Goal: Information Seeking & Learning: Learn about a topic

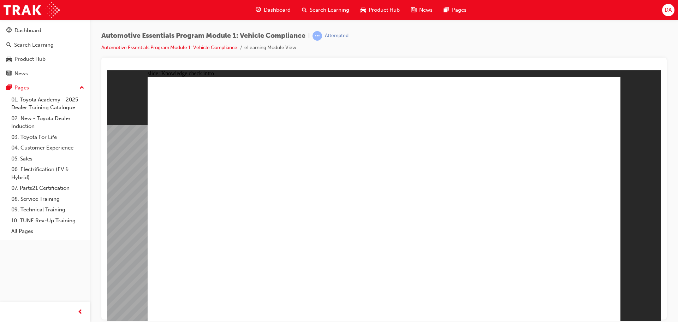
radio input "true"
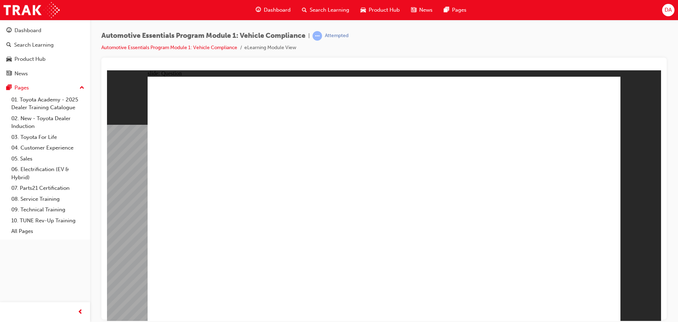
radio input "true"
drag, startPoint x: 395, startPoint y: 249, endPoint x: 390, endPoint y: 245, distance: 7.0
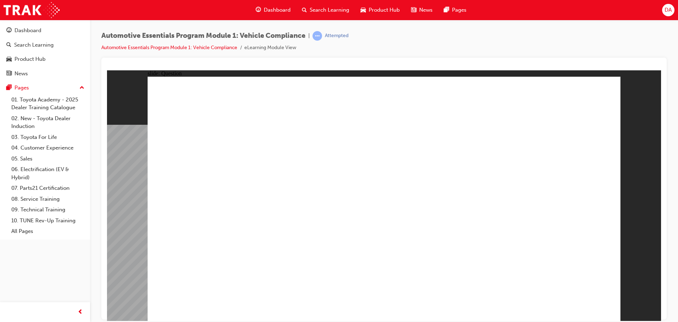
radio input "true"
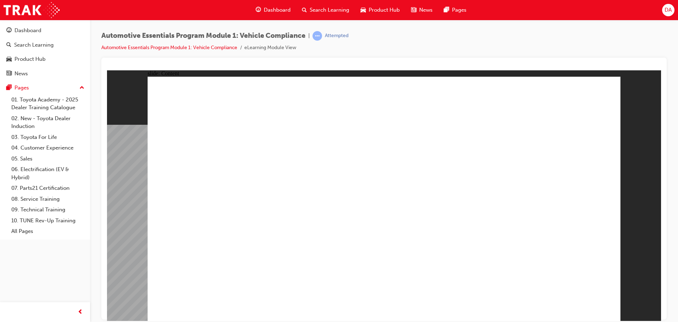
drag, startPoint x: 258, startPoint y: 194, endPoint x: 245, endPoint y: 205, distance: 16.8
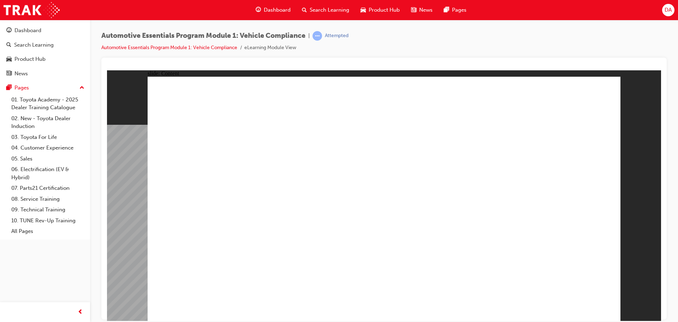
drag, startPoint x: 245, startPoint y: 214, endPoint x: 246, endPoint y: 218, distance: 4.0
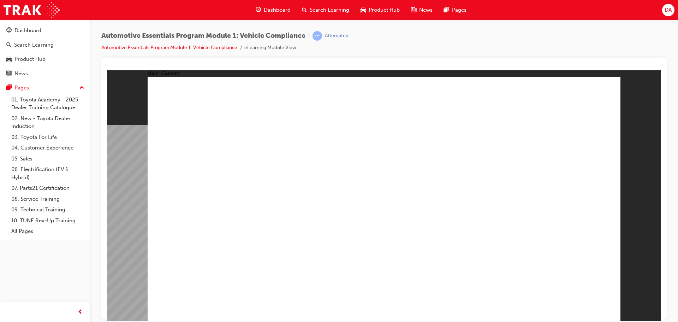
drag, startPoint x: 316, startPoint y: 198, endPoint x: 298, endPoint y: 186, distance: 21.5
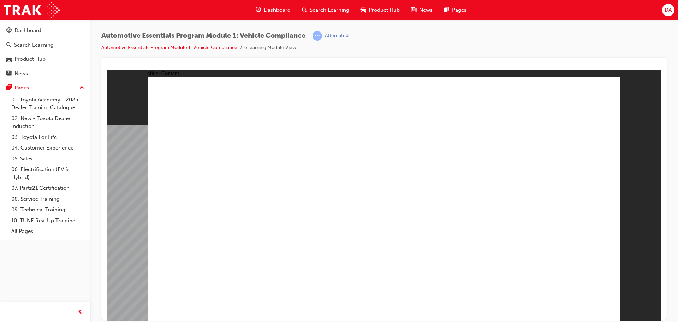
drag, startPoint x: 213, startPoint y: 168, endPoint x: 213, endPoint y: 153, distance: 15.2
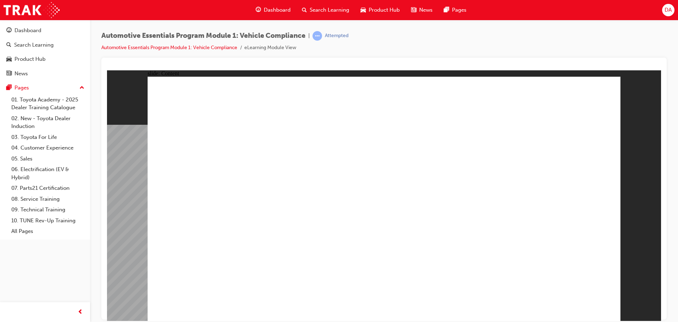
drag, startPoint x: 235, startPoint y: 182, endPoint x: 235, endPoint y: 191, distance: 8.5
drag, startPoint x: 235, startPoint y: 191, endPoint x: 236, endPoint y: 196, distance: 5.4
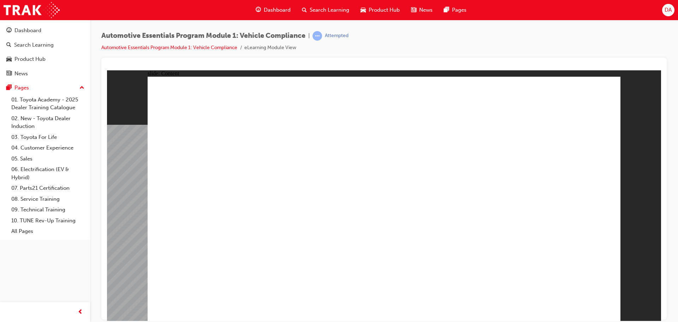
radio input "true"
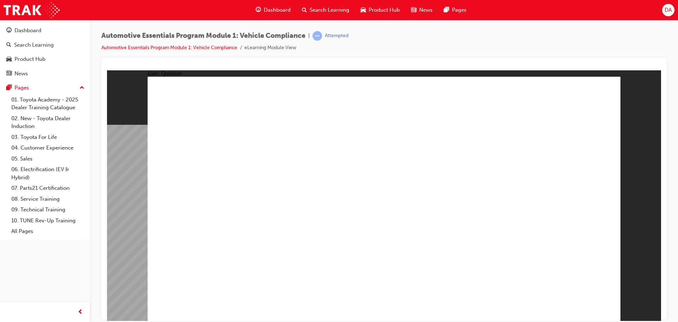
drag, startPoint x: 379, startPoint y: 248, endPoint x: 383, endPoint y: 242, distance: 7.2
radio input "true"
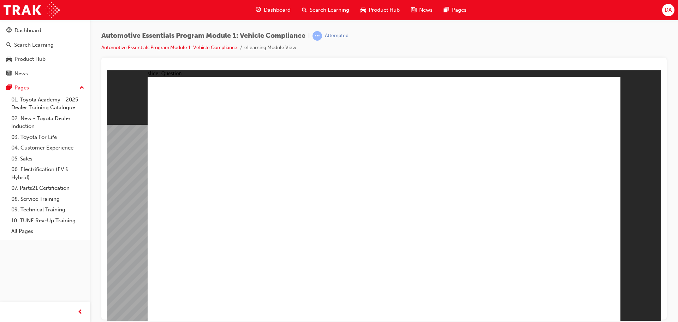
radio input "true"
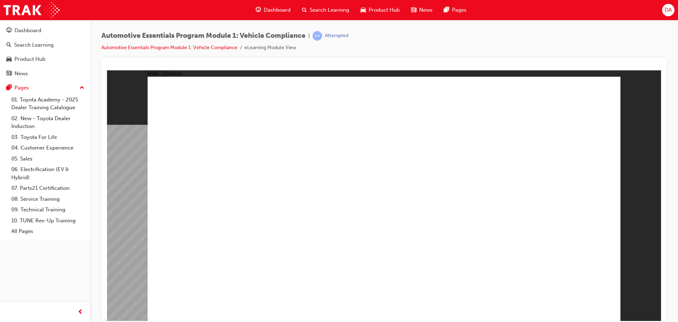
radio input "true"
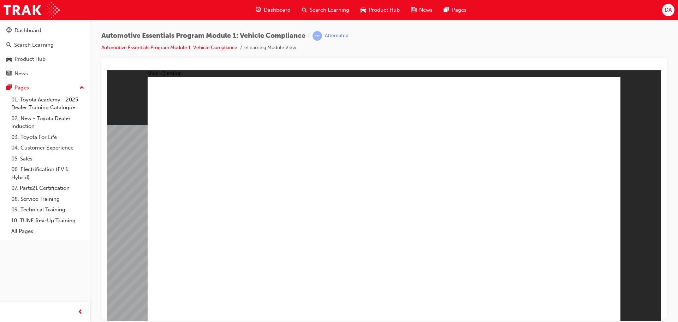
click at [269, 11] on span "Dashboard" at bounding box center [277, 10] width 27 height 8
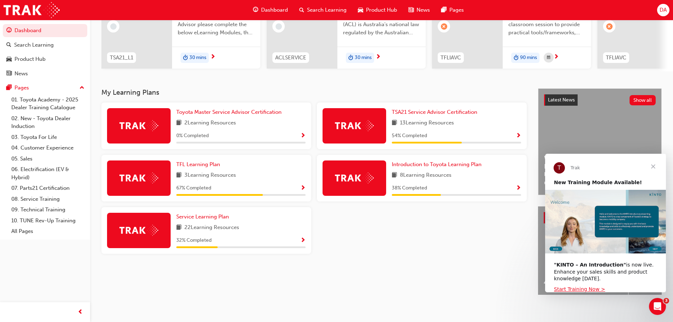
scroll to position [100, 0]
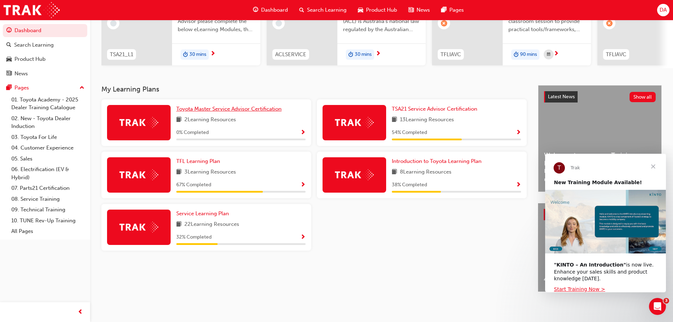
click at [216, 106] on span "Toyota Master Service Advisor Certification" at bounding box center [228, 109] width 105 height 6
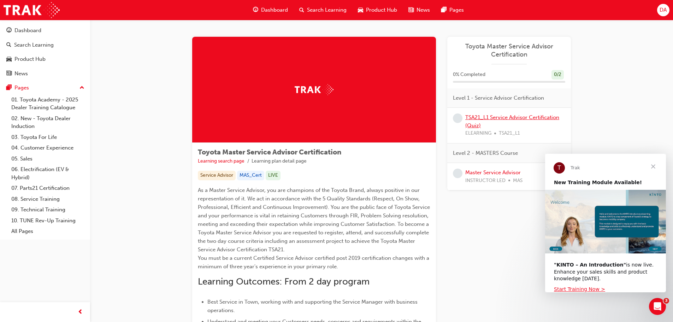
click at [498, 118] on link "TSA21_L1 Service Advisor Certification (Quiz)" at bounding box center [512, 121] width 94 height 14
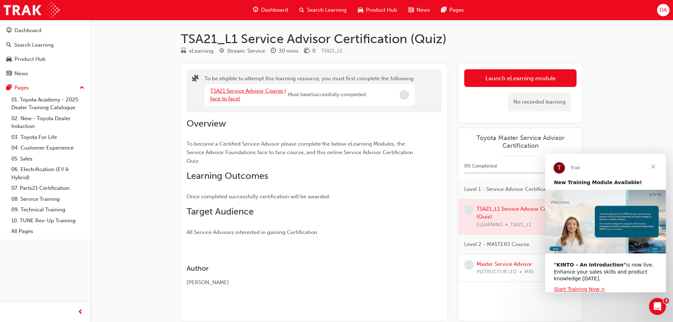
click at [247, 89] on link "TSA21 Service Advisor Course ( face to face)" at bounding box center [248, 95] width 76 height 14
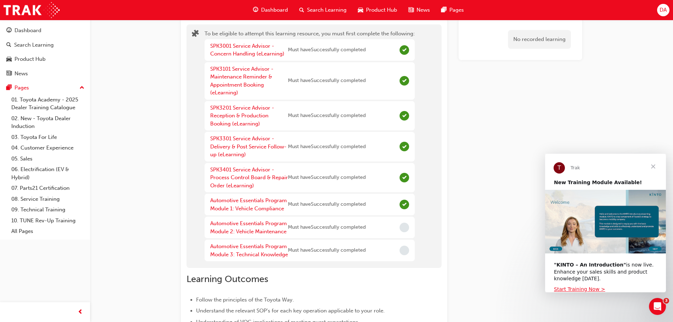
scroll to position [106, 0]
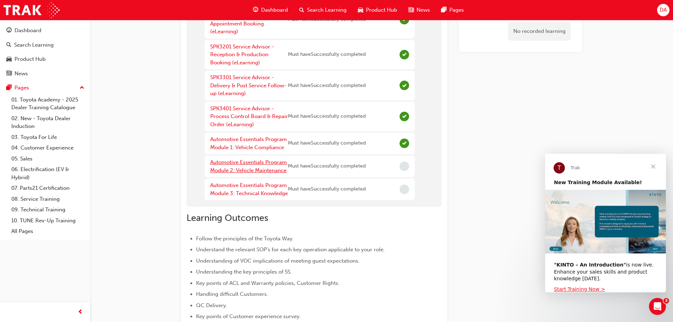
click at [255, 167] on link "Automotive Essentials Program Module 2: Vehicle Maintenance" at bounding box center [248, 166] width 77 height 14
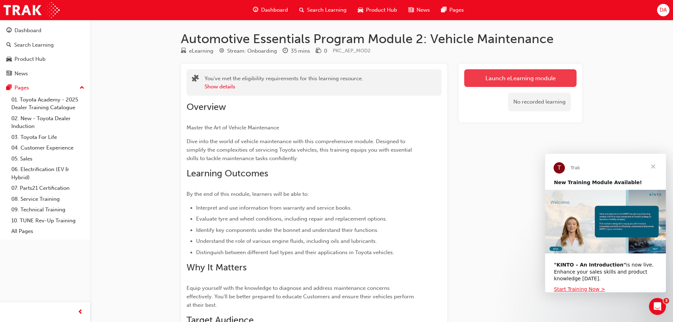
click at [534, 80] on link "Launch eLearning module" at bounding box center [520, 78] width 112 height 18
